Goal: Find specific page/section: Find specific page/section

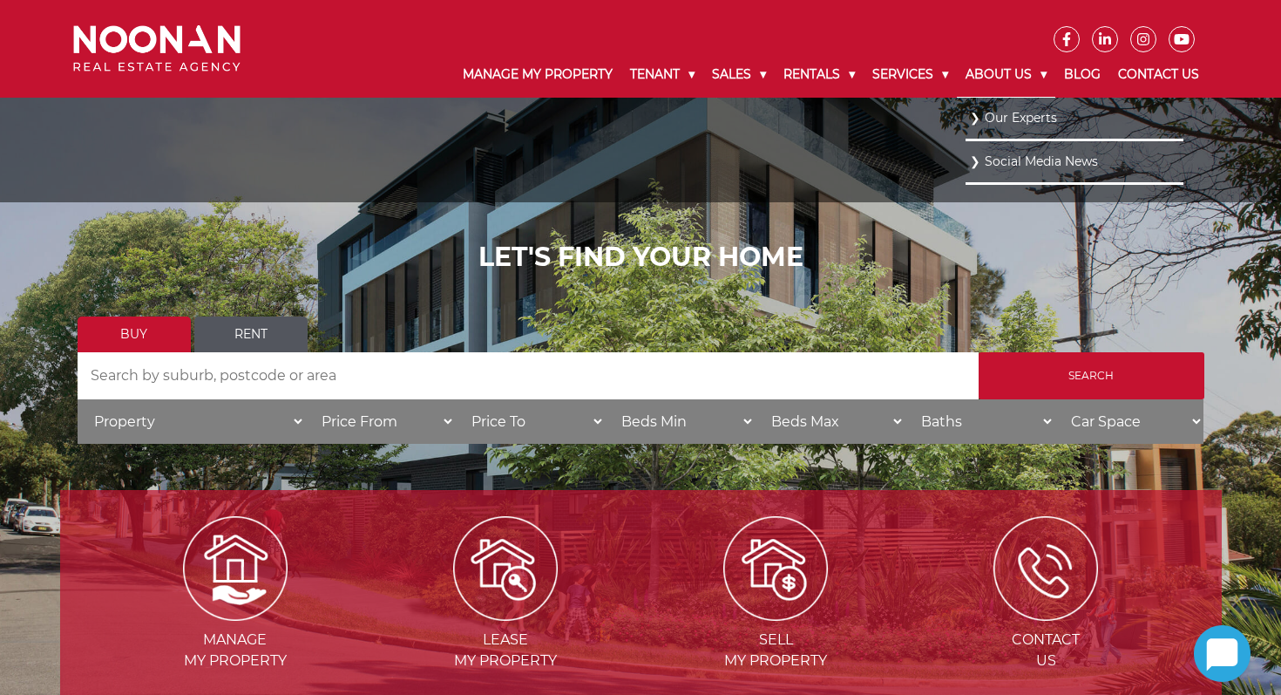
click at [995, 72] on link "About Us" at bounding box center [1006, 74] width 99 height 45
click at [991, 108] on link "Our Experts" at bounding box center [1074, 117] width 209 height 24
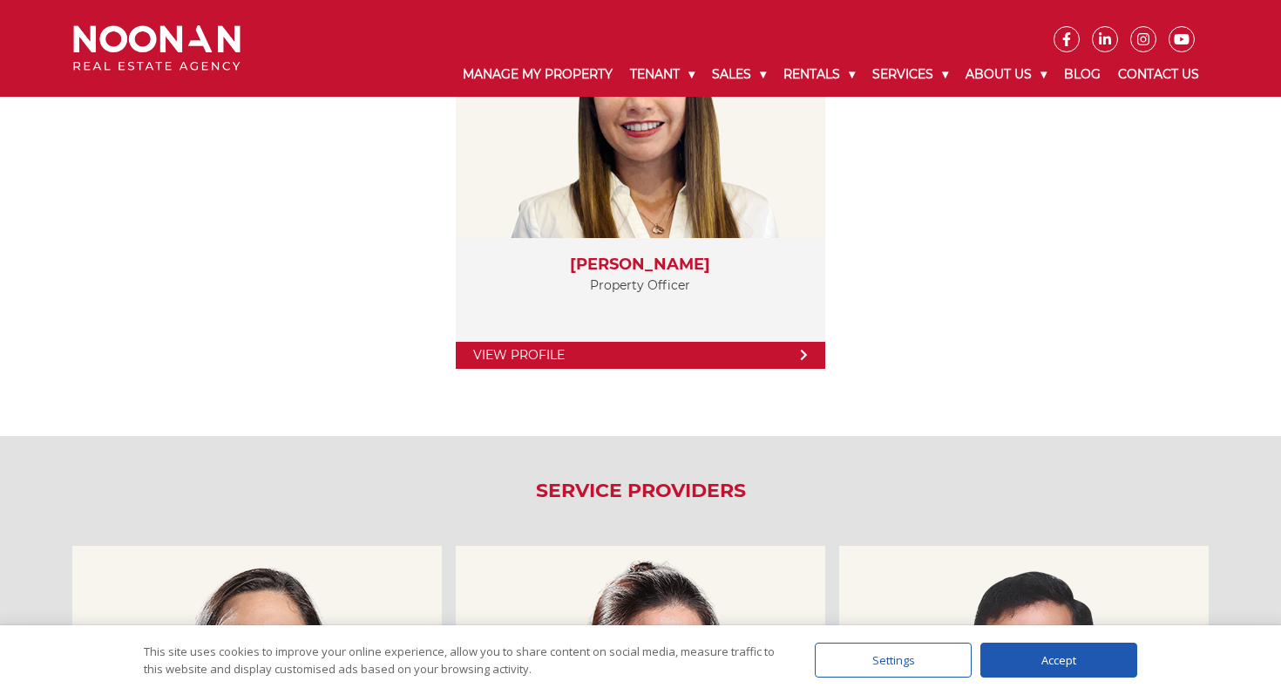
scroll to position [3592, 0]
click at [1046, 659] on div "Accept" at bounding box center [1059, 659] width 157 height 35
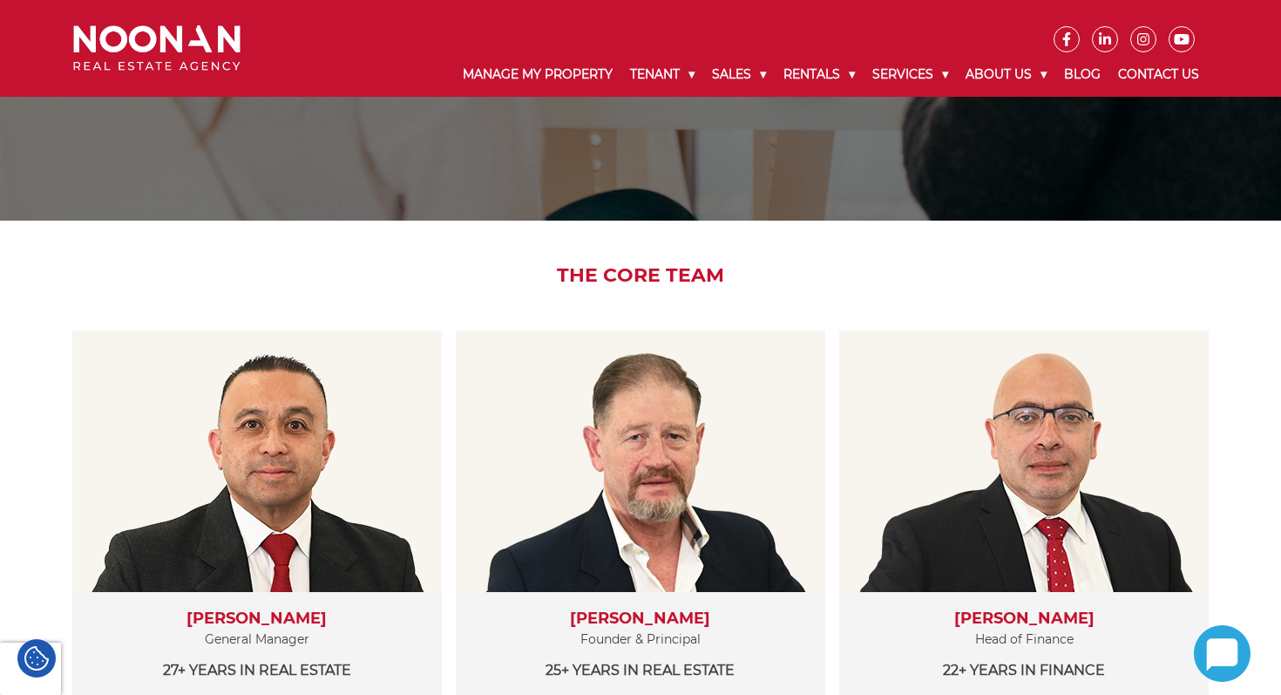
scroll to position [0, 0]
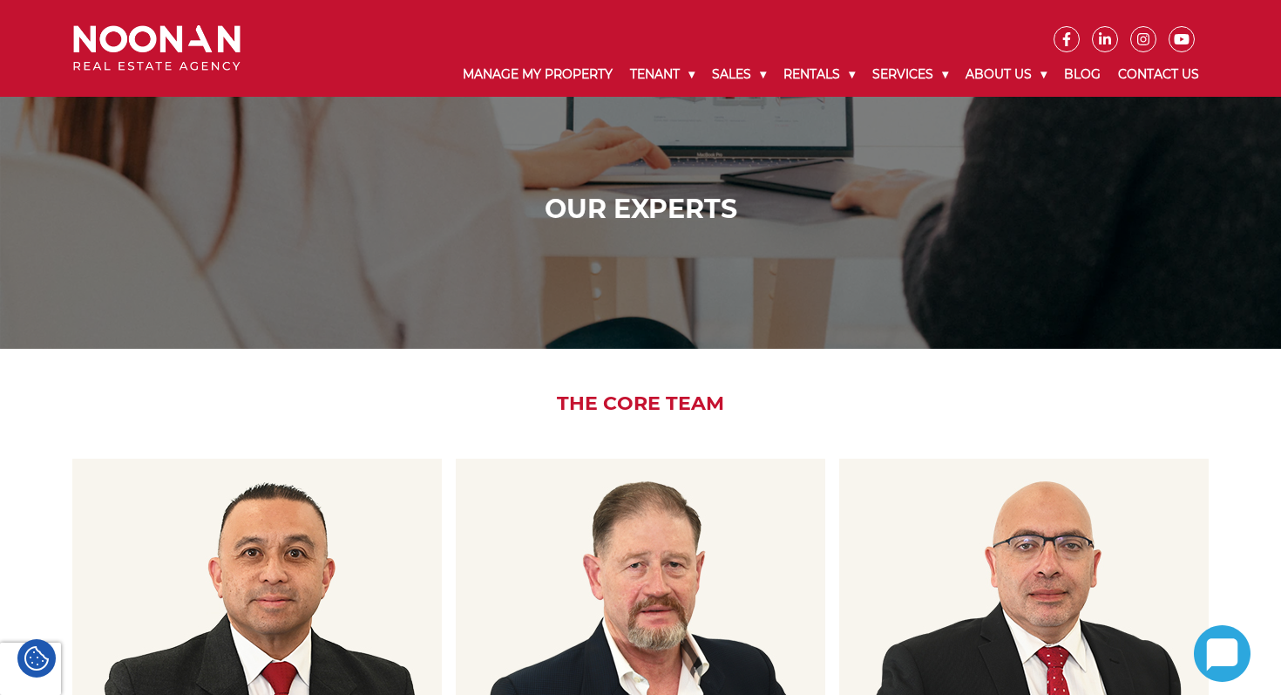
click at [1106, 44] on icon at bounding box center [1105, 39] width 24 height 14
